Goal: Task Accomplishment & Management: Use online tool/utility

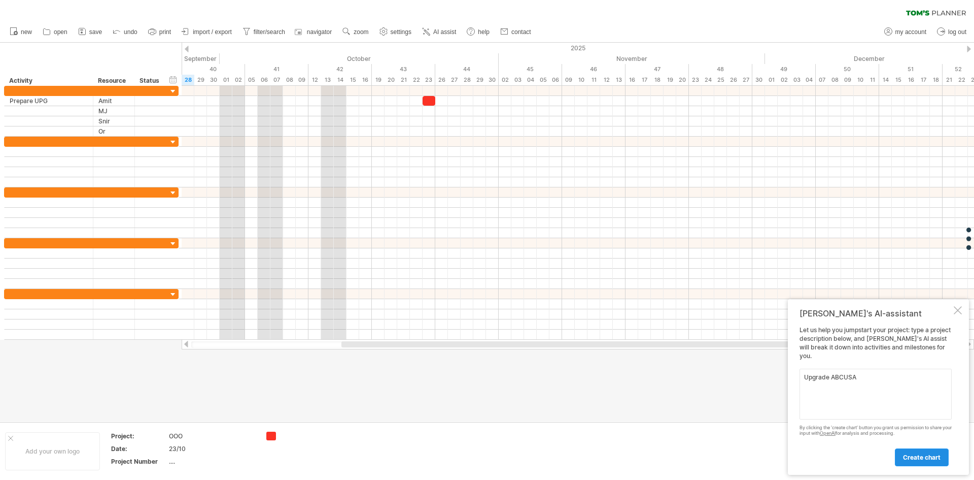
type textarea "Upgrade ABCUSA"
click at [904, 456] on span "create chart" at bounding box center [922, 457] width 38 height 8
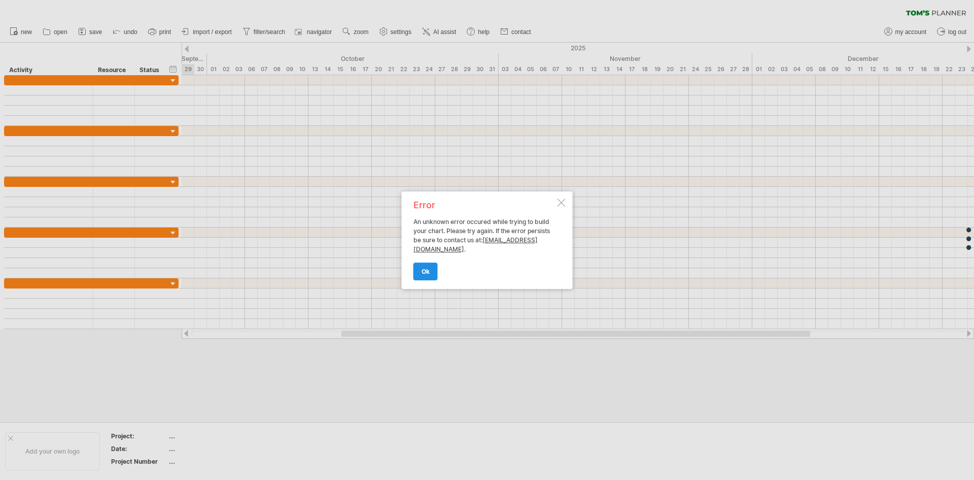
click at [425, 274] on span "ok" at bounding box center [426, 271] width 8 height 8
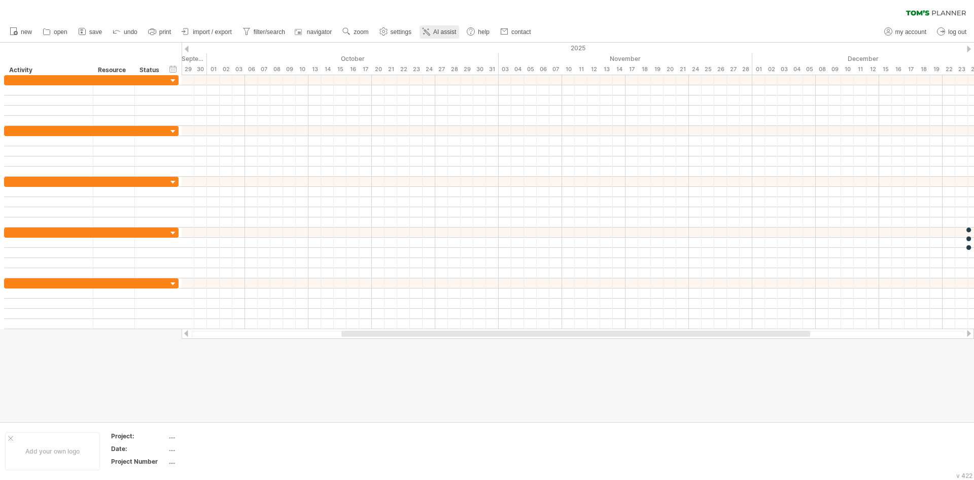
click at [437, 33] on span "AI assist" at bounding box center [444, 31] width 23 height 7
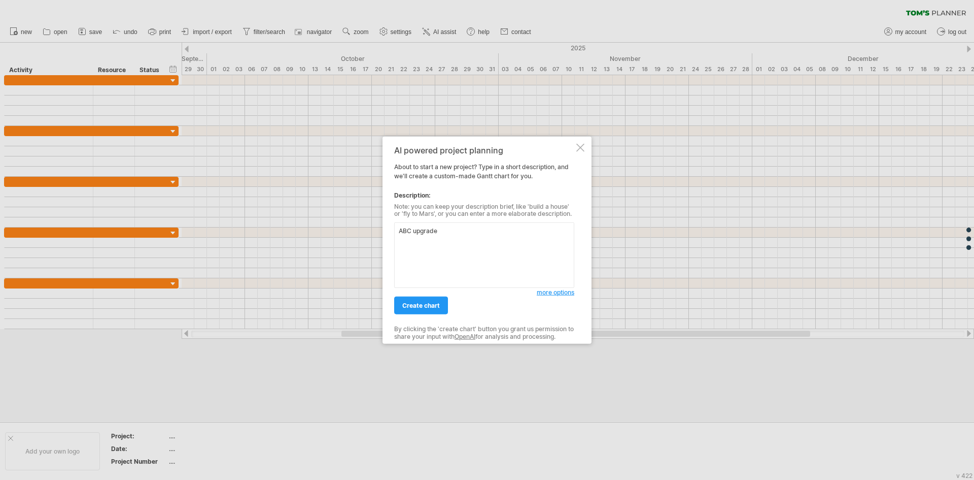
type textarea "ABC upgrade"
click at [404, 308] on span "create chart" at bounding box center [421, 305] width 38 height 8
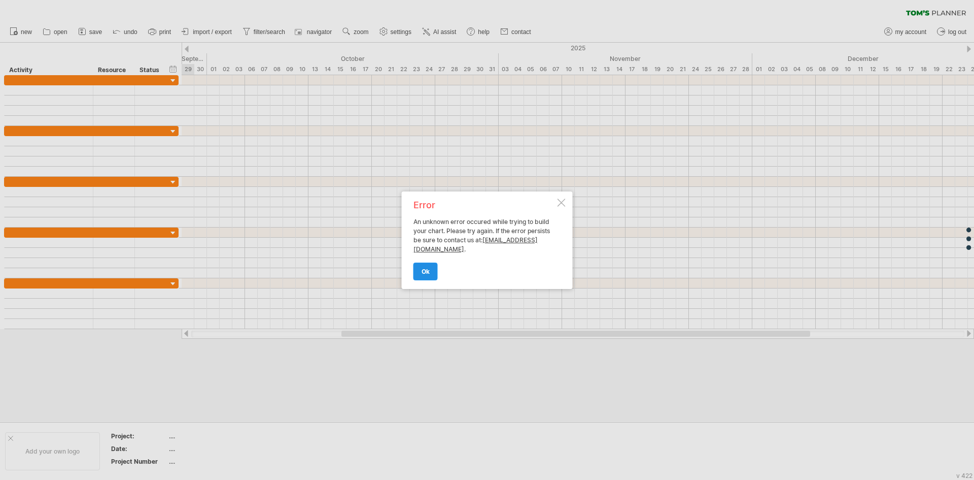
click at [429, 270] on span "ok" at bounding box center [426, 271] width 8 height 8
